Goal: Information Seeking & Learning: Learn about a topic

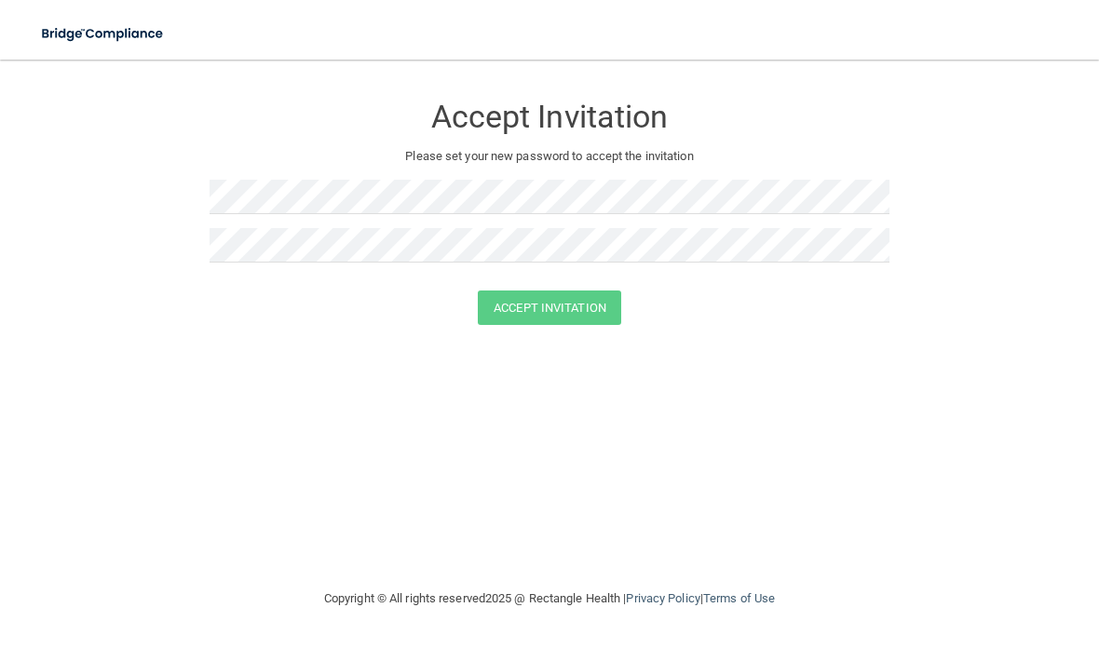
click at [97, 48] on img at bounding box center [103, 34] width 151 height 38
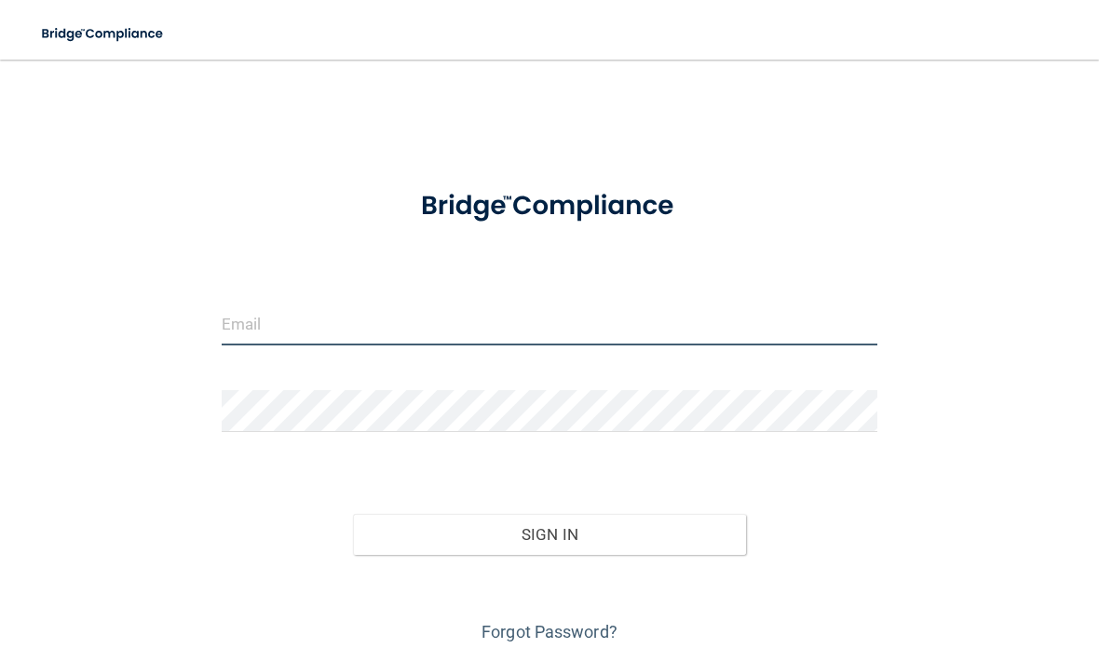
click at [279, 317] on input "email" at bounding box center [550, 325] width 656 height 42
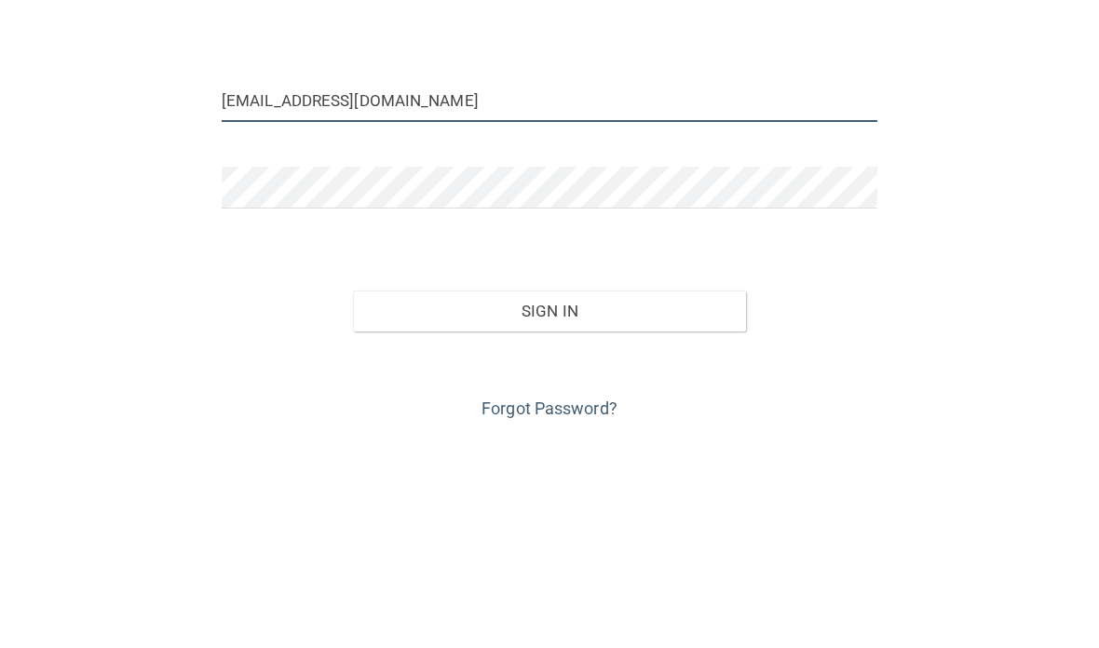
type input "[EMAIL_ADDRESS][DOMAIN_NAME]"
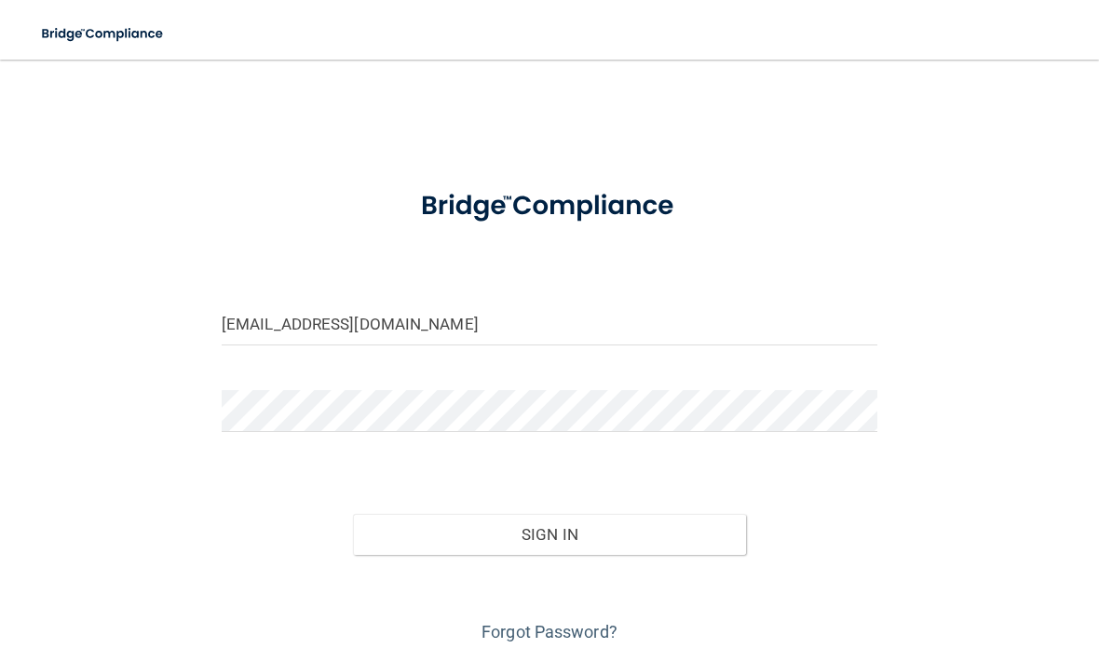
click at [660, 530] on button "Sign In" at bounding box center [549, 534] width 393 height 41
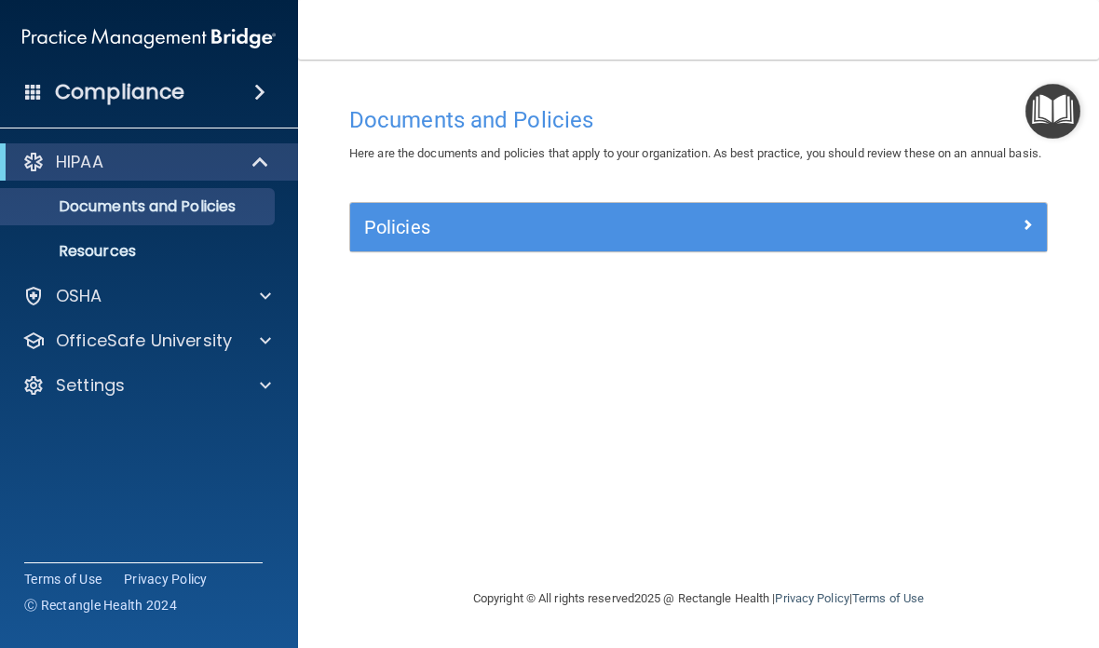
click at [89, 338] on p "OfficeSafe University" at bounding box center [144, 341] width 176 height 22
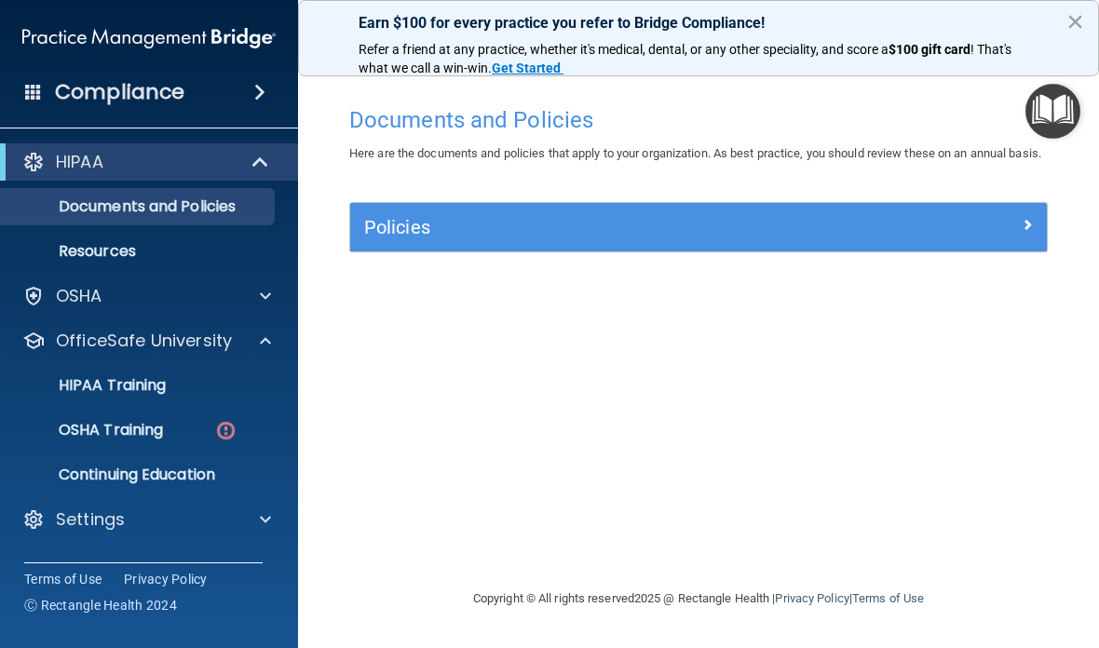
click at [88, 441] on link "OSHA Training" at bounding box center [127, 430] width 293 height 37
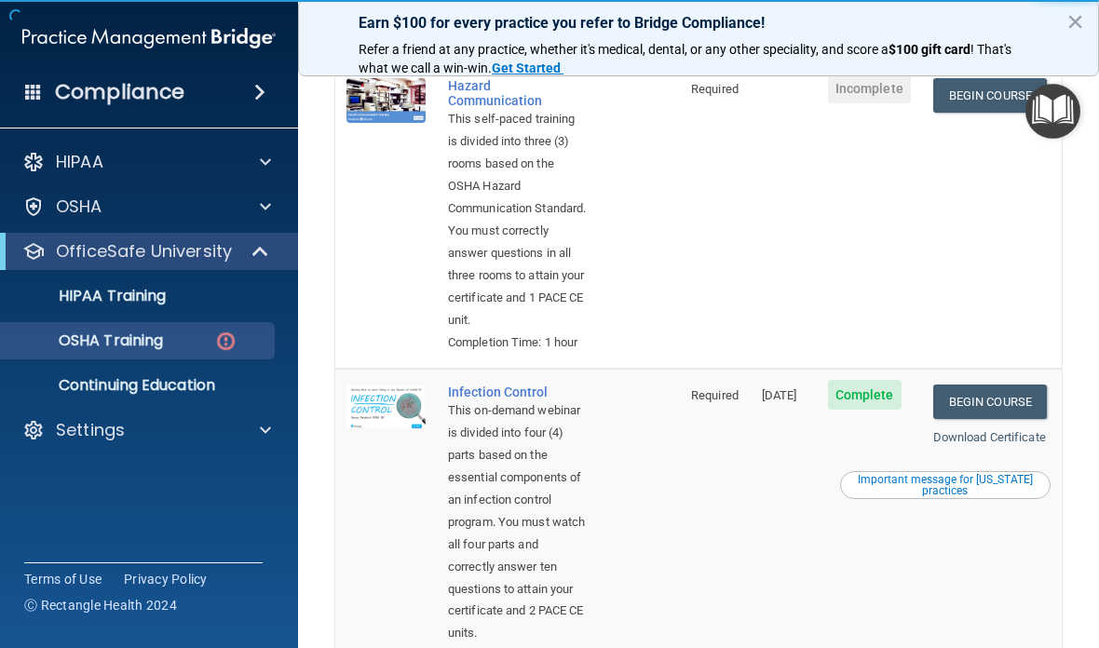
scroll to position [517, 0]
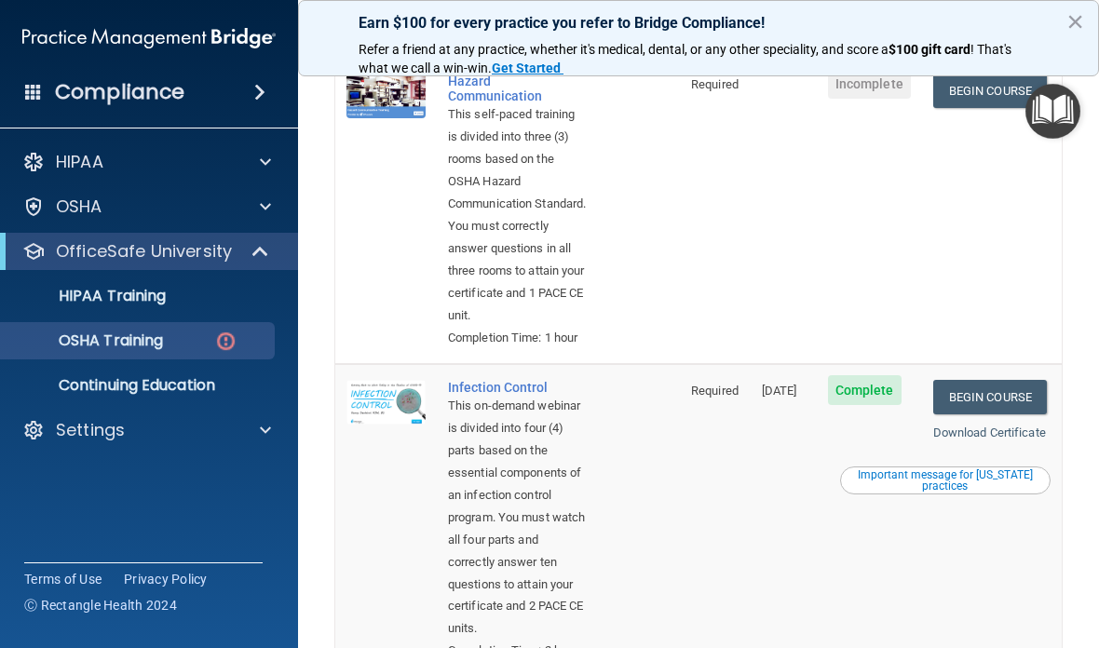
click at [982, 108] on link "Begin Course" at bounding box center [990, 91] width 114 height 34
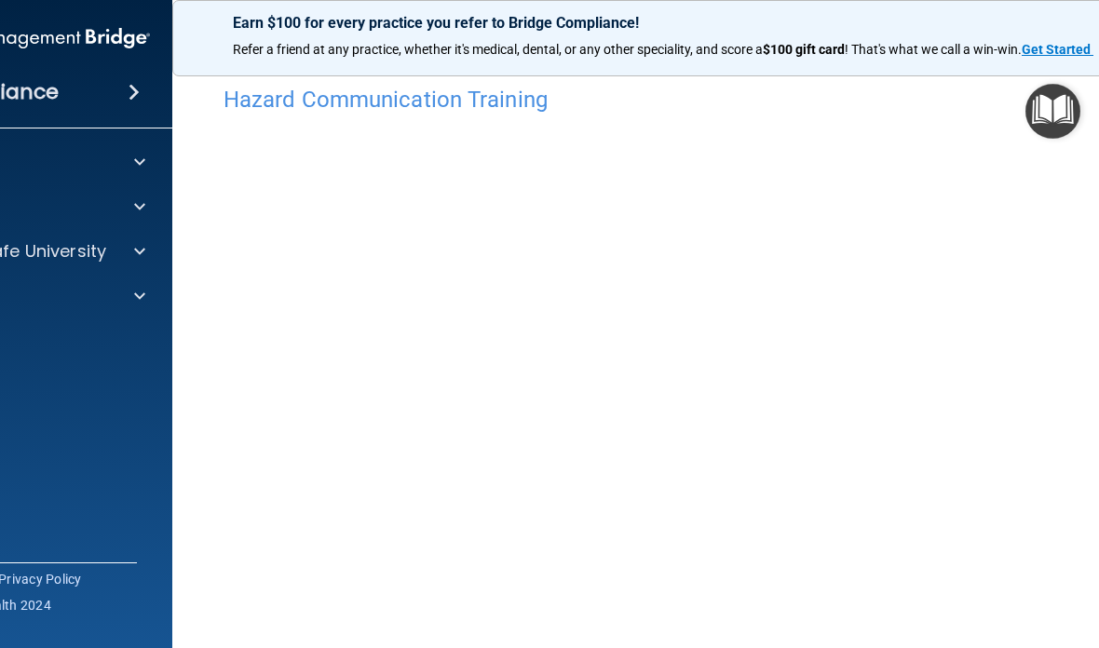
scroll to position [16, 0]
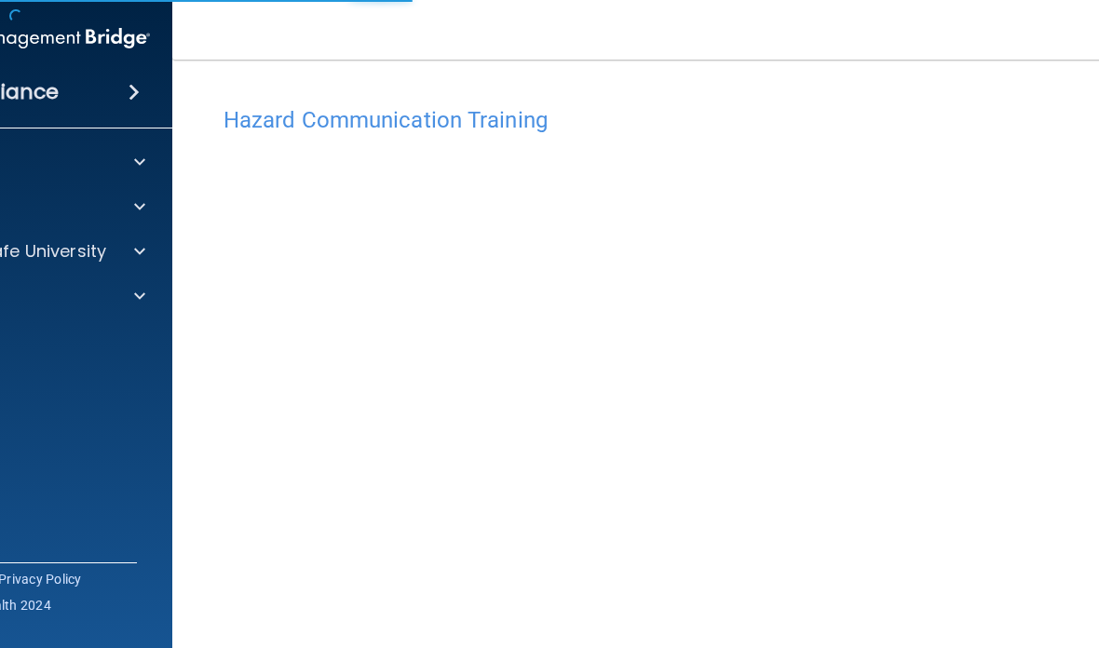
click at [216, 254] on div "Hazard Communication Training This course doesn’t expire until . Are you sure y…" at bounding box center [699, 440] width 978 height 687
click at [89, 349] on img at bounding box center [99, 341] width 23 height 23
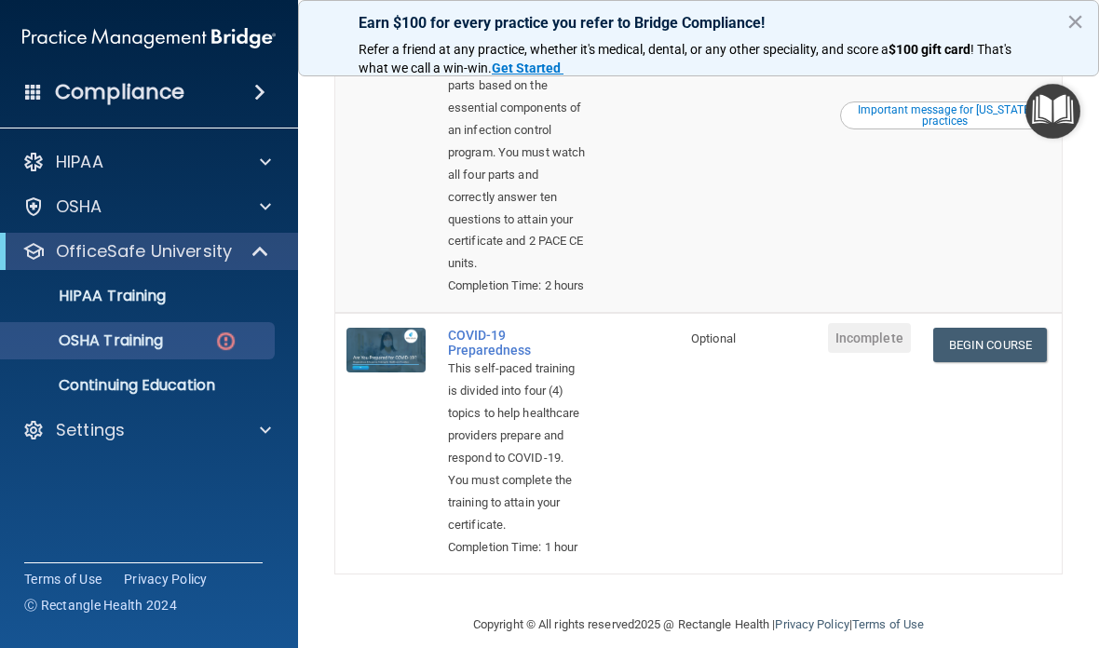
scroll to position [883, 0]
click at [254, 470] on div "Compliance HIPAA Documents and Policies Report an Incident Business Associates …" at bounding box center [149, 324] width 298 height 648
click at [1067, 20] on button "×" at bounding box center [1076, 22] width 18 height 30
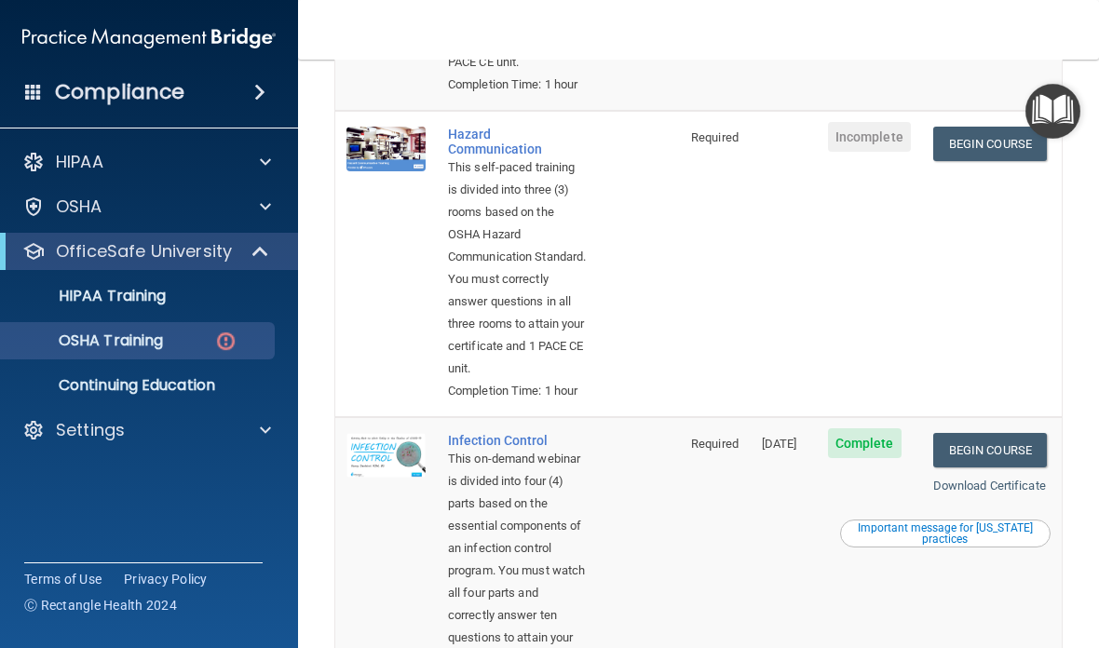
scroll to position [444, 0]
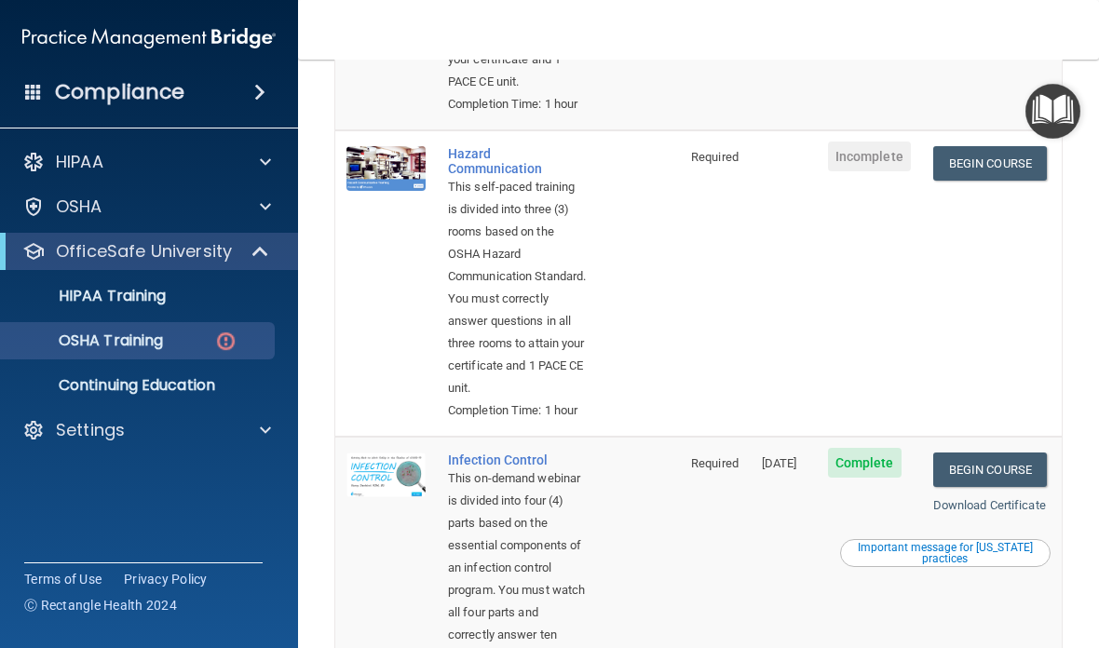
click at [1019, 181] on link "Begin Course" at bounding box center [990, 163] width 114 height 34
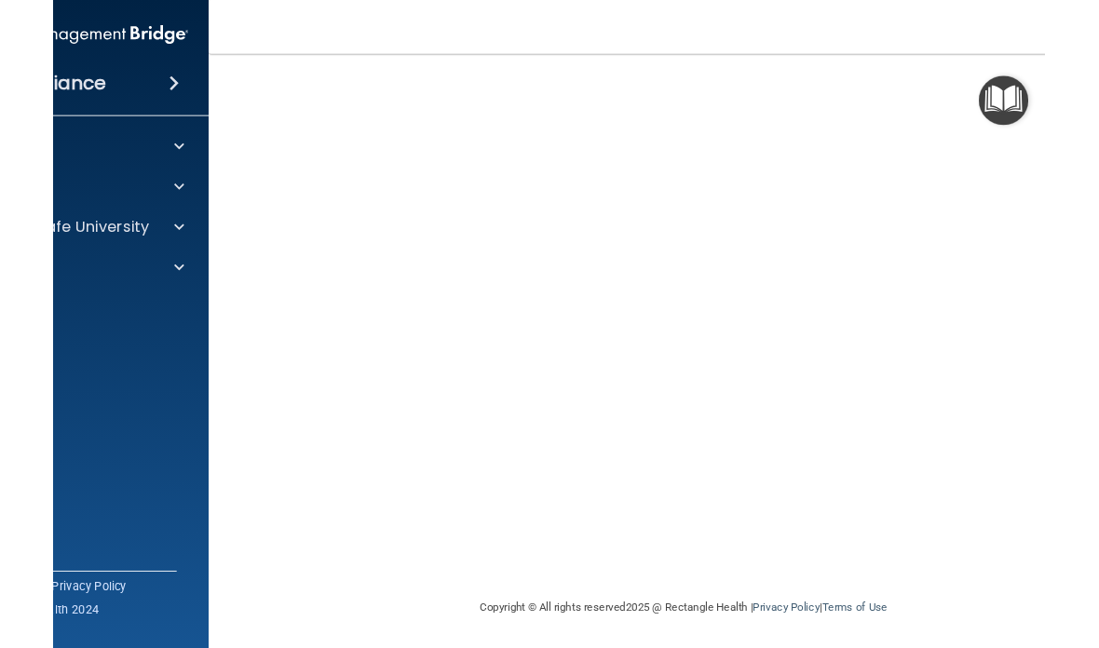
scroll to position [120, 0]
